Goal: Check status: Check status

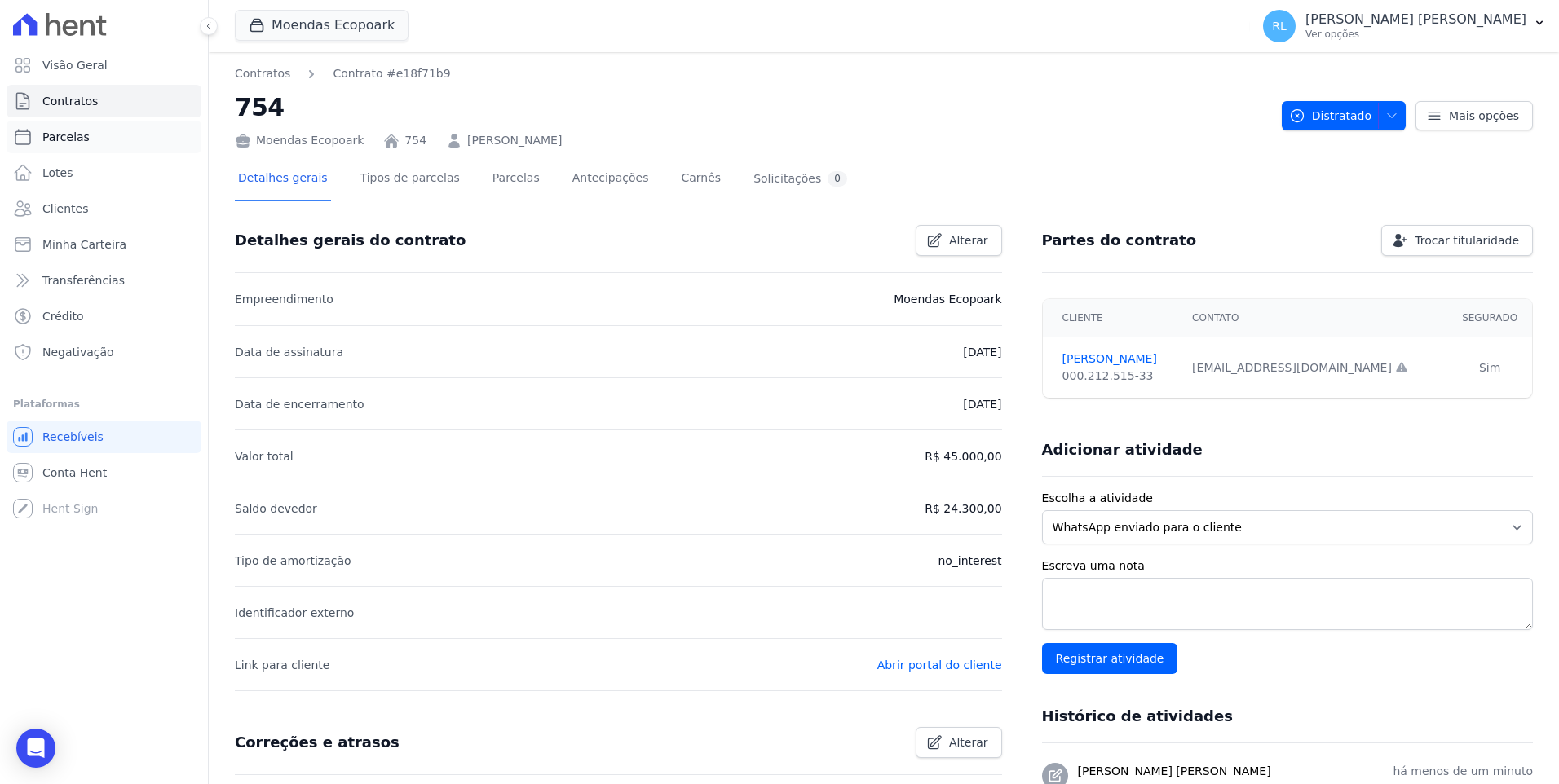
click at [82, 128] on span "Parcelas" at bounding box center [66, 136] width 47 height 16
select select
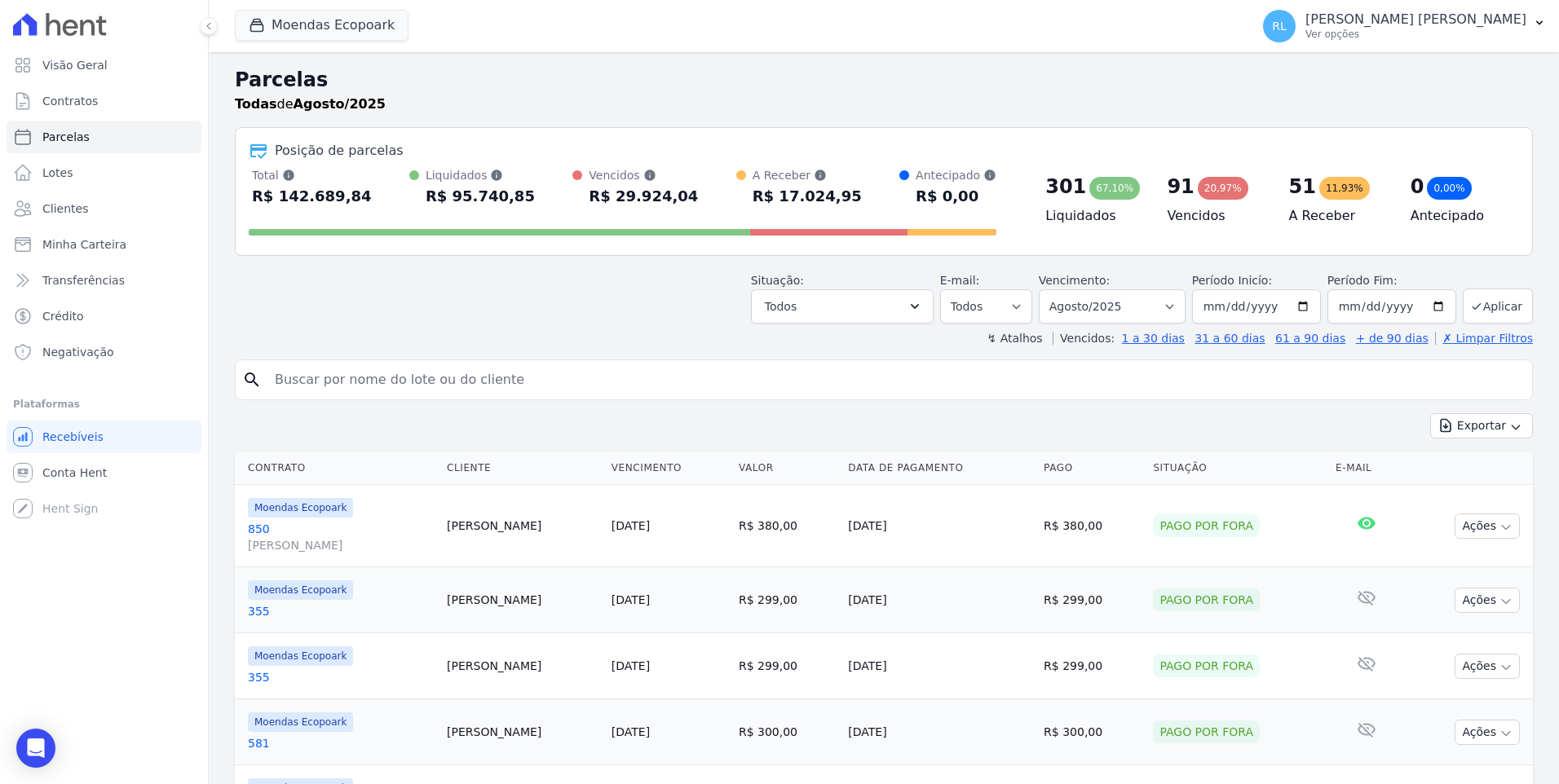
click at [365, 374] on input "search" at bounding box center [895, 379] width 1260 height 33
type input "217"
select select
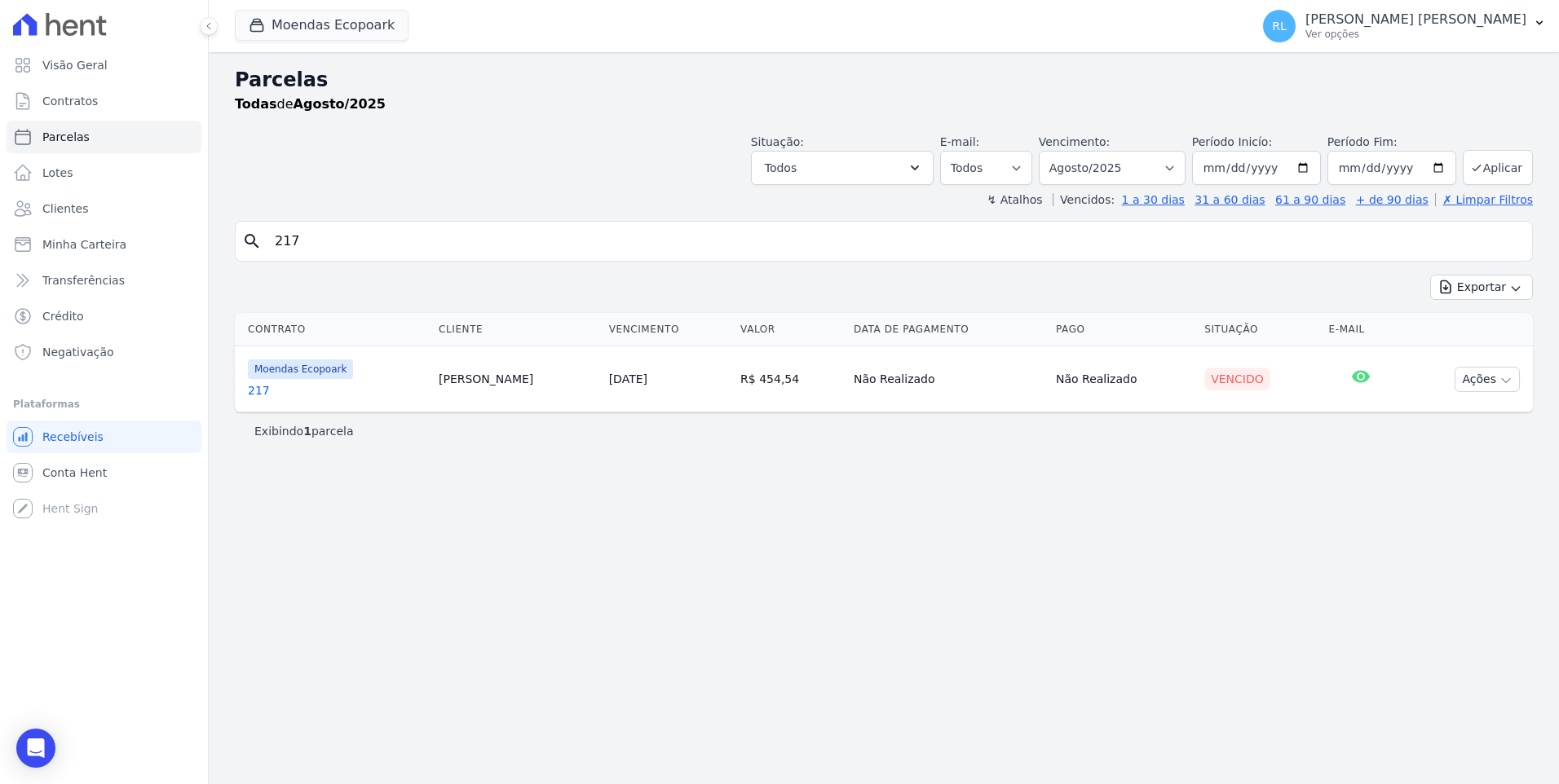
click at [255, 389] on link "217" at bounding box center [337, 390] width 178 height 16
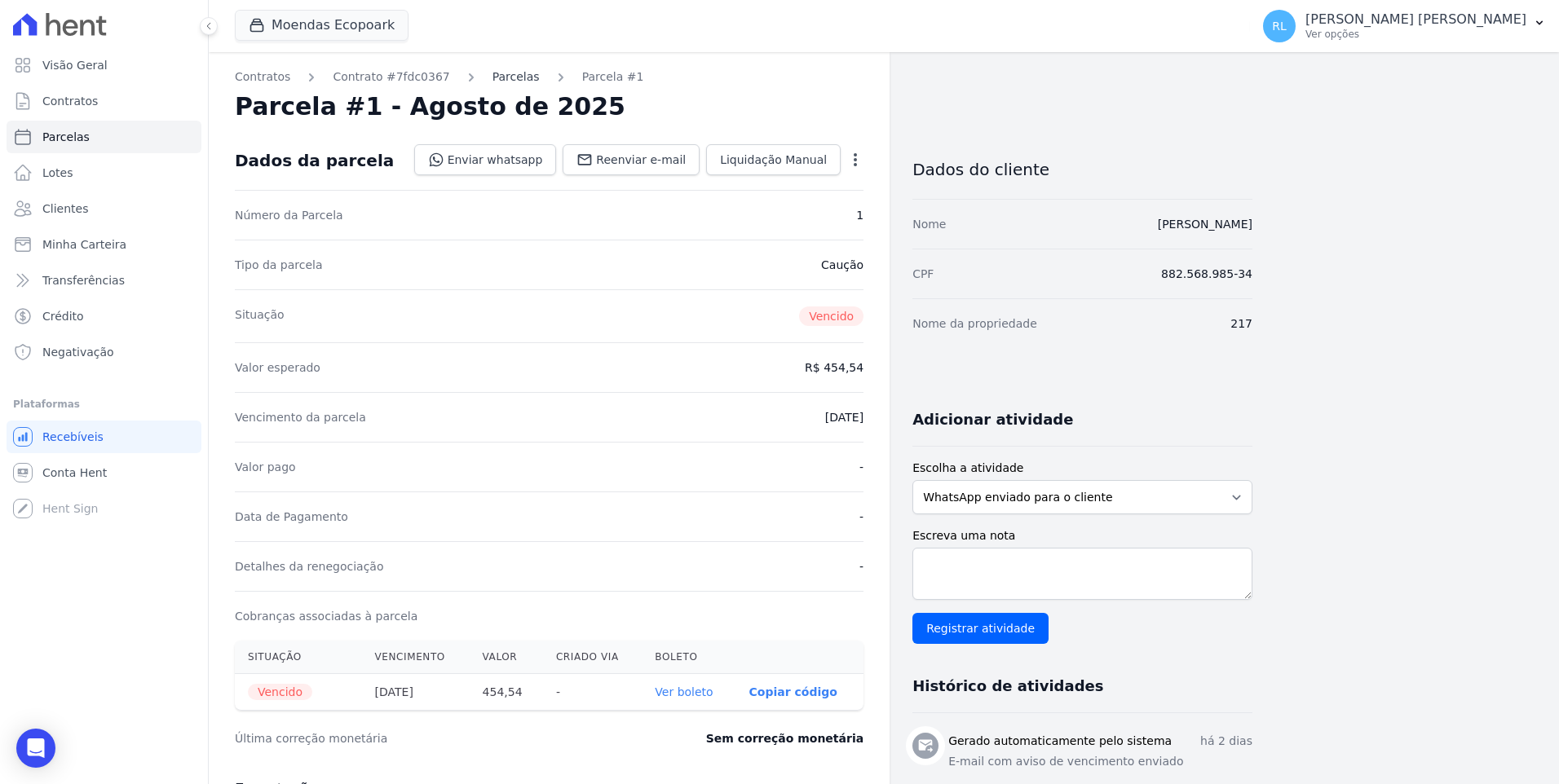
click at [502, 73] on link "Parcelas" at bounding box center [516, 77] width 47 height 17
